Goal: Information Seeking & Learning: Check status

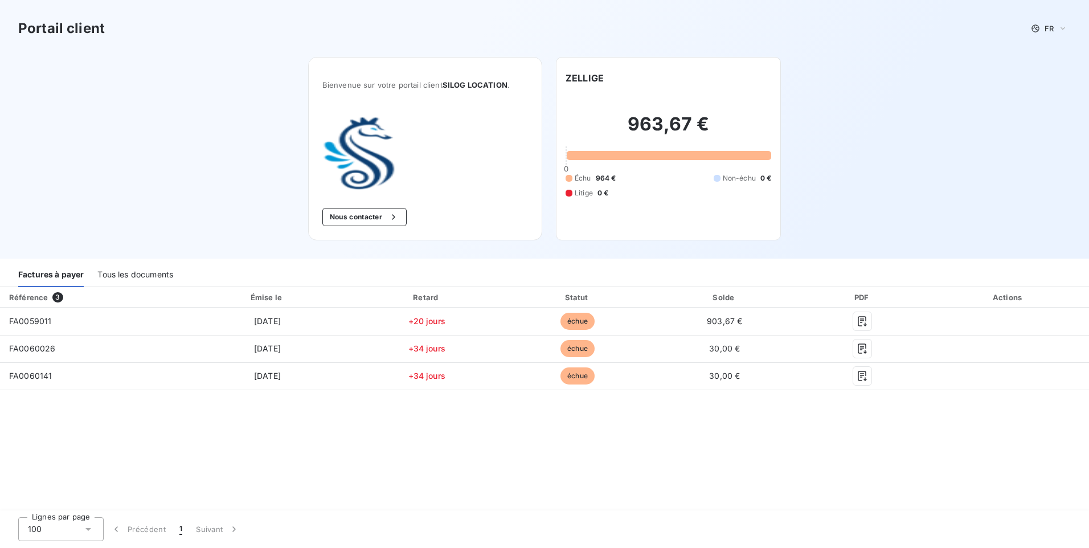
click at [157, 271] on div "Tous les documents" at bounding box center [135, 275] width 76 height 24
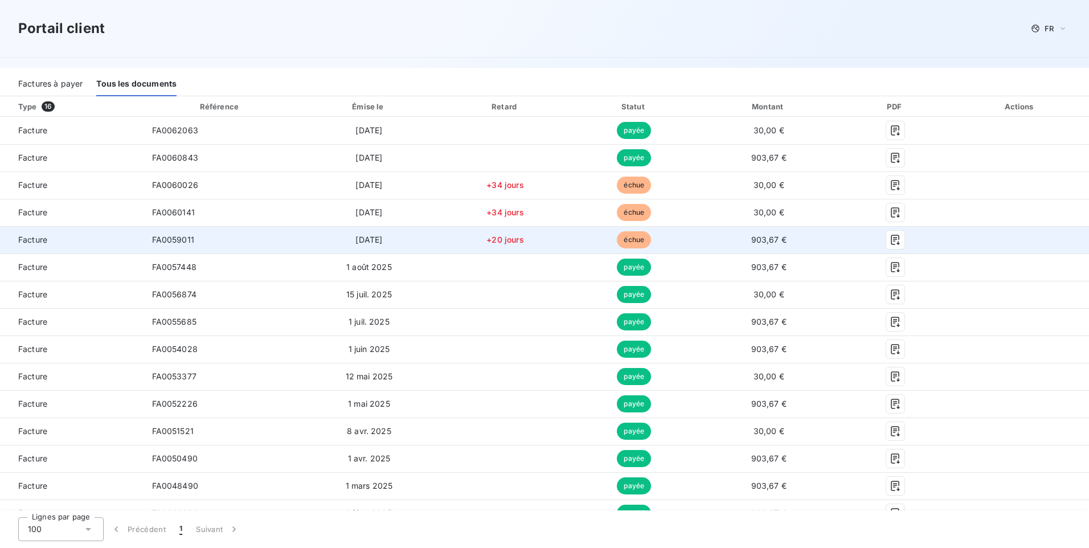
scroll to position [171, 0]
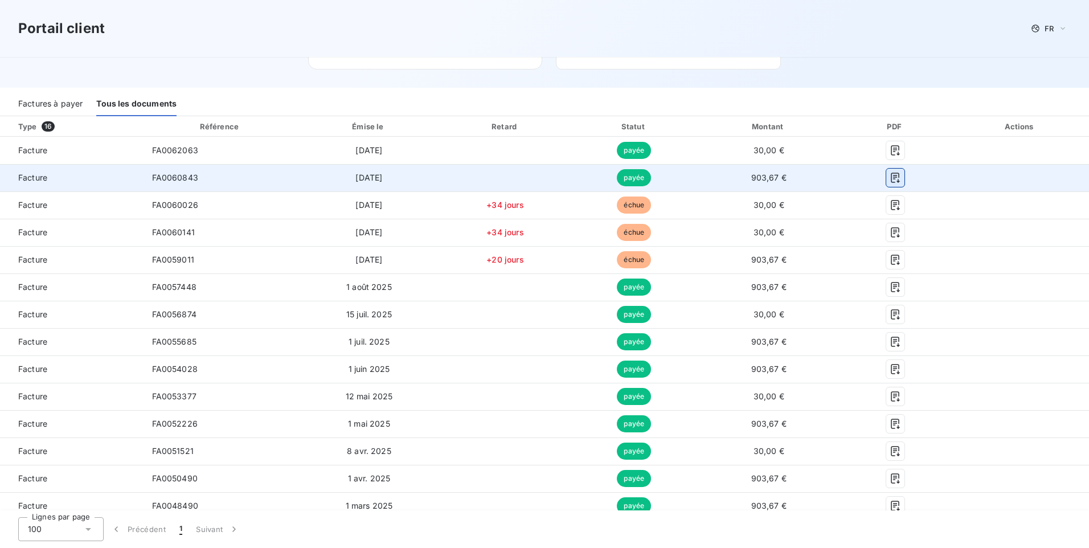
click at [890, 180] on icon "button" at bounding box center [894, 178] width 9 height 10
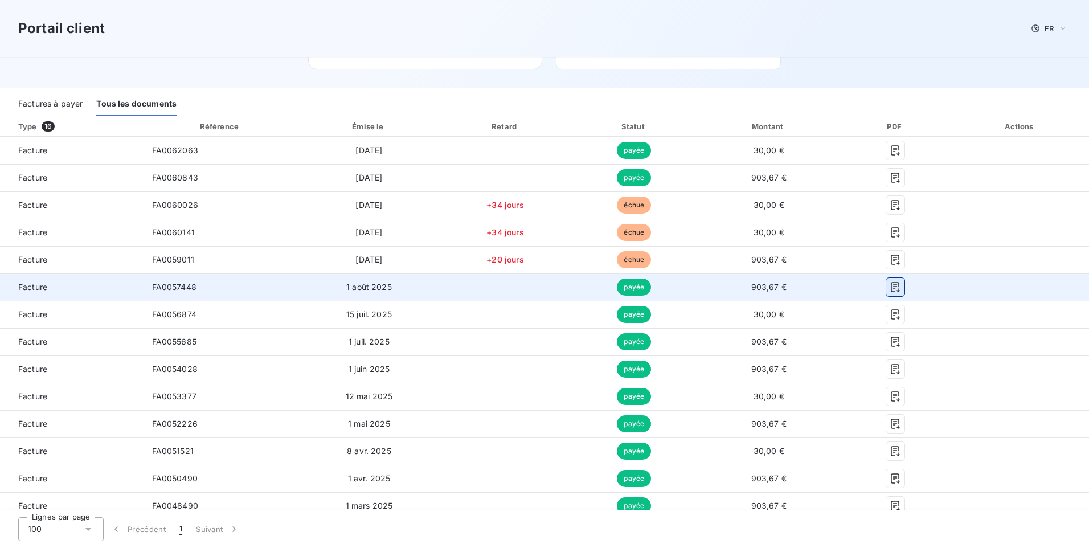
click at [889, 290] on icon "button" at bounding box center [894, 286] width 11 height 11
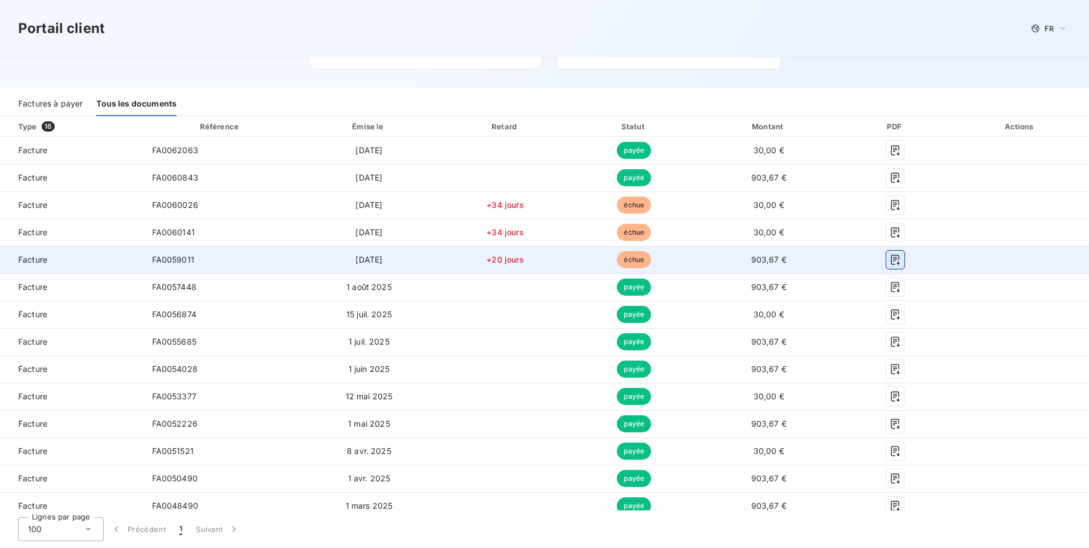
click at [890, 259] on icon "button" at bounding box center [894, 259] width 9 height 10
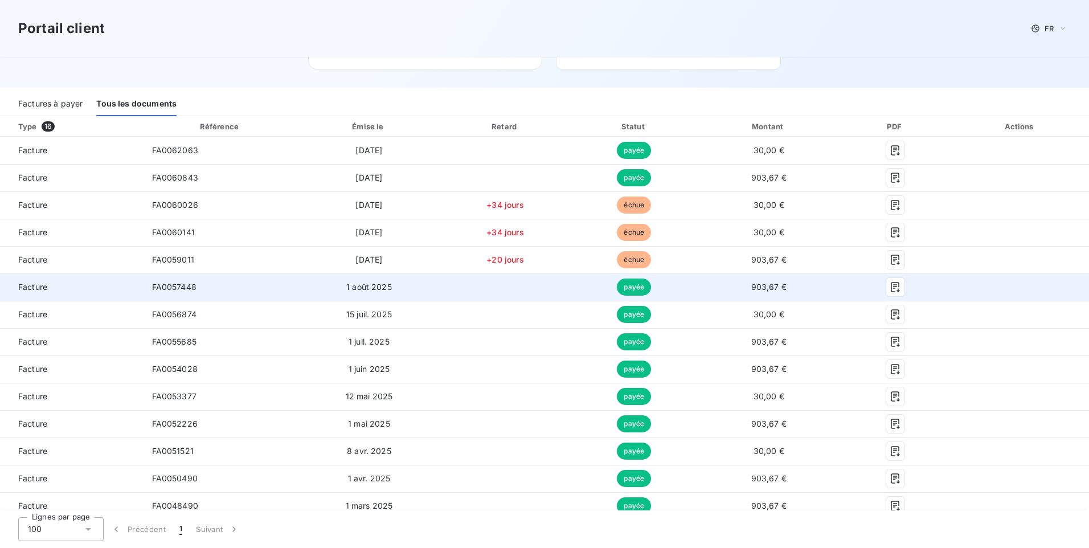
click at [633, 285] on span "payée" at bounding box center [634, 286] width 34 height 17
click at [892, 280] on button "button" at bounding box center [895, 287] width 18 height 18
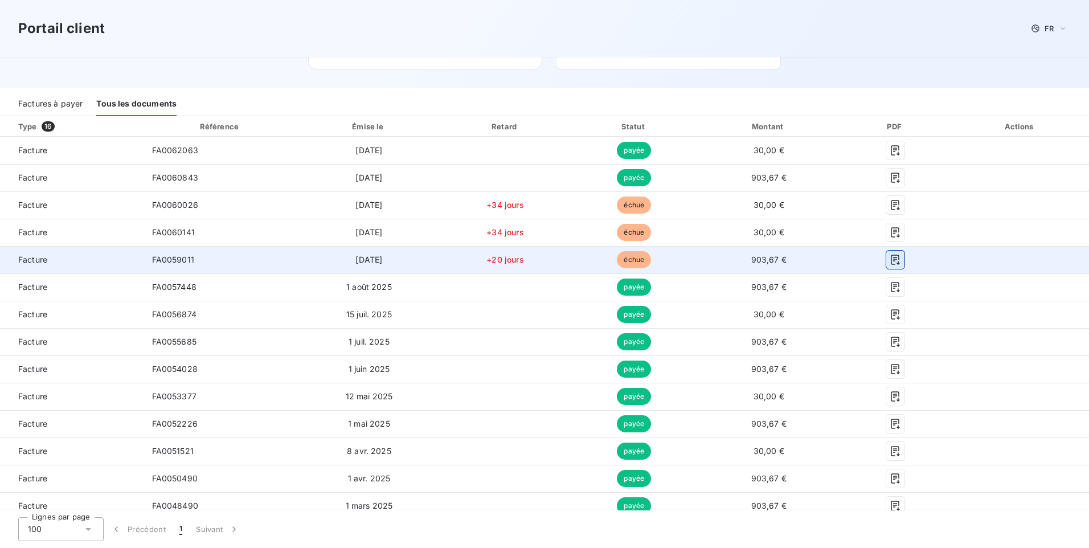
click at [892, 264] on icon "button" at bounding box center [894, 259] width 11 height 11
